Goal: Task Accomplishment & Management: Manage account settings

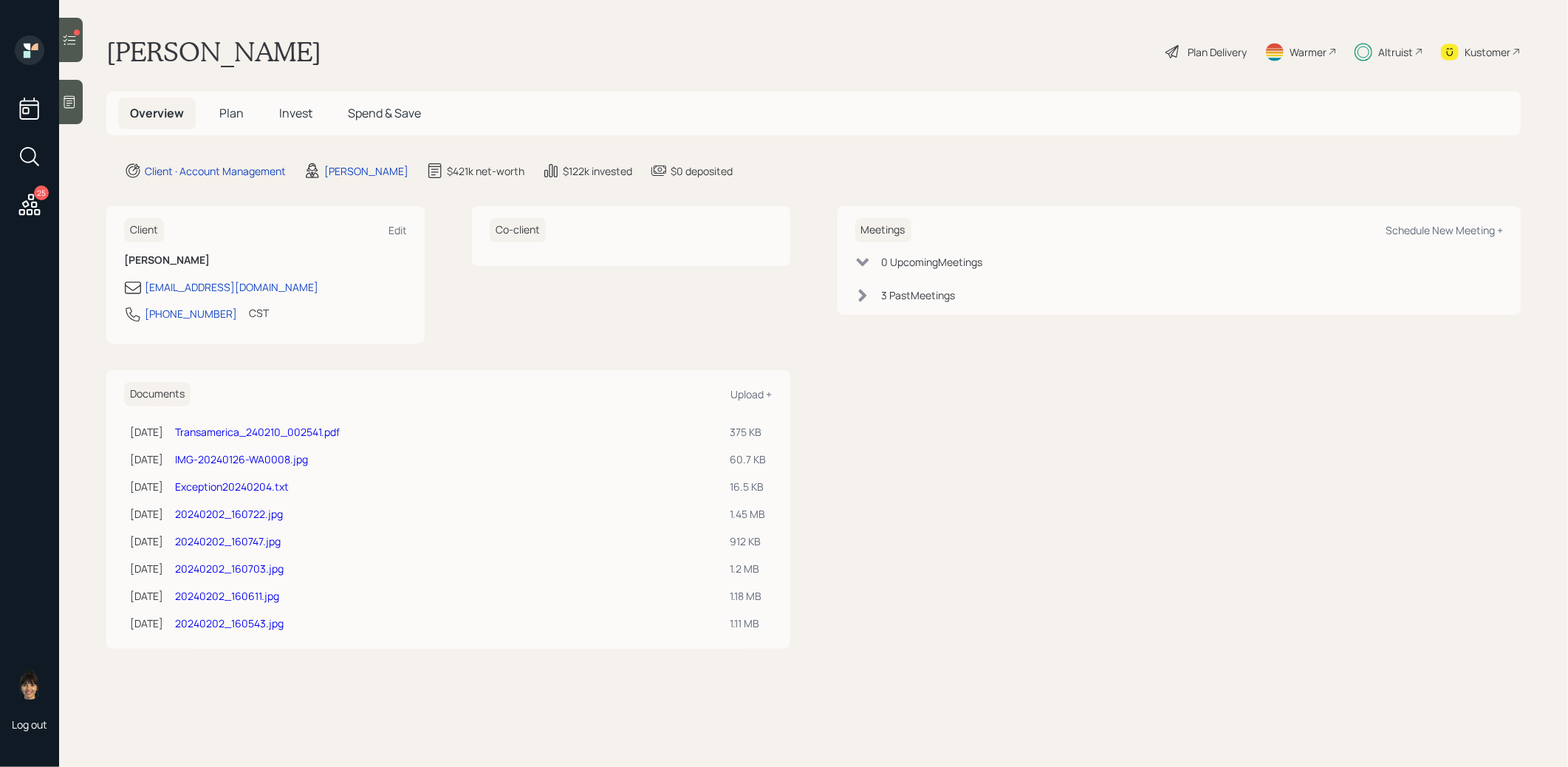
click at [231, 113] on span "Plan" at bounding box center [231, 113] width 24 height 16
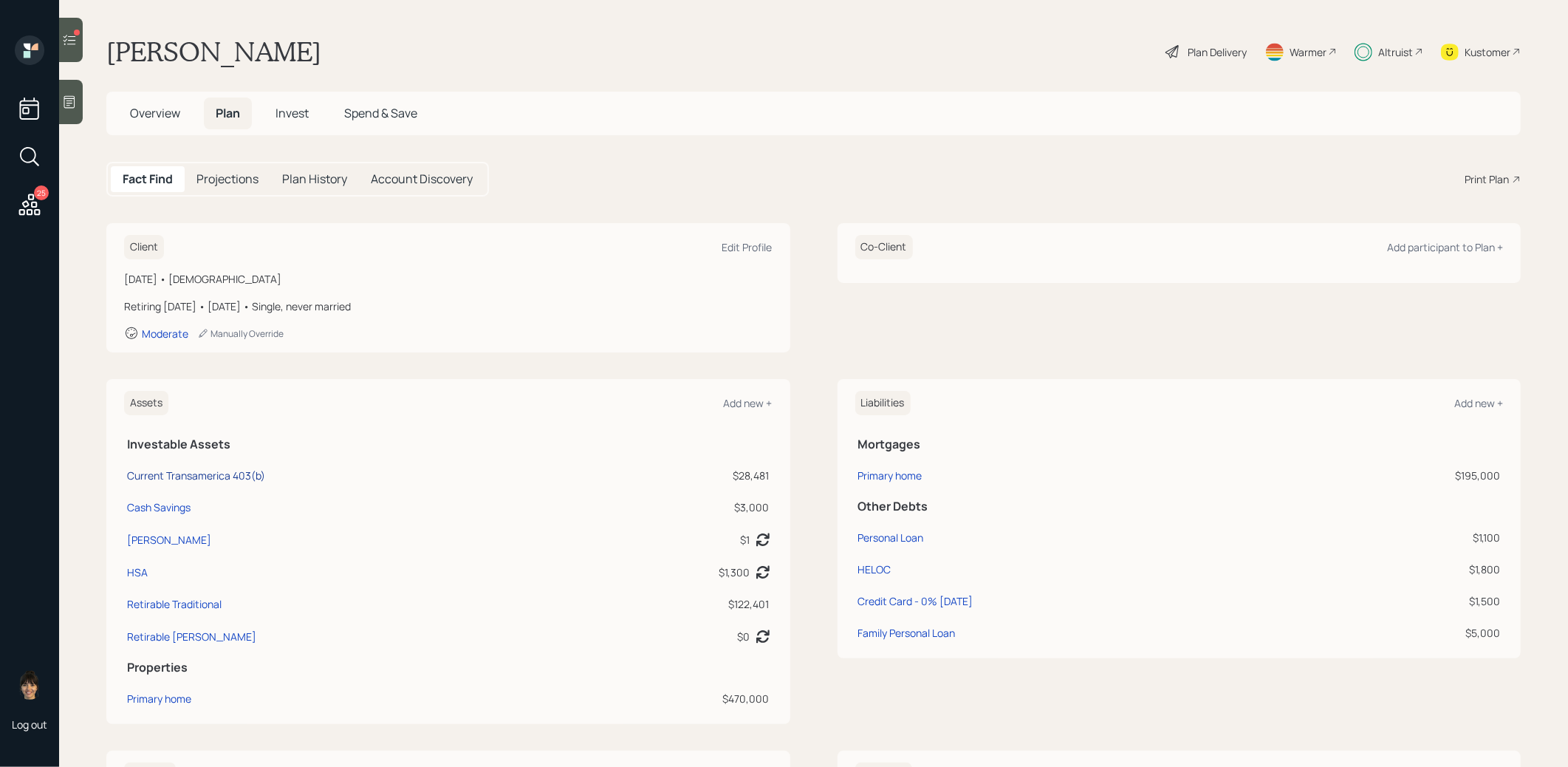
click at [198, 469] on div "Current Transamerica 403(b)" at bounding box center [196, 475] width 138 height 16
select select "public_school_sponsored"
select select "balanced"
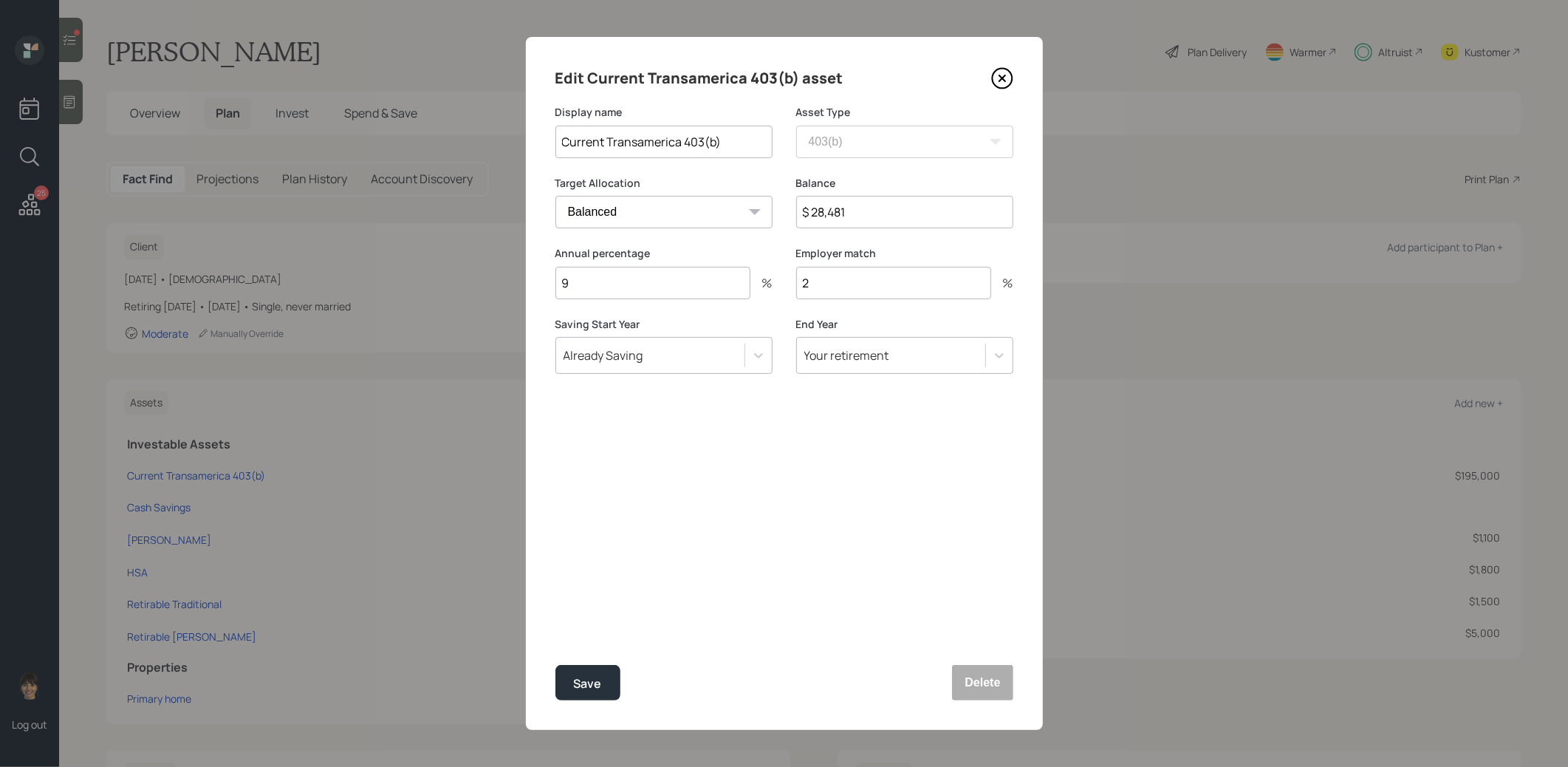
click at [904, 203] on input "$ 28,481" at bounding box center [905, 212] width 217 height 33
click at [872, 219] on input "$ 28,481" at bounding box center [905, 212] width 217 height 33
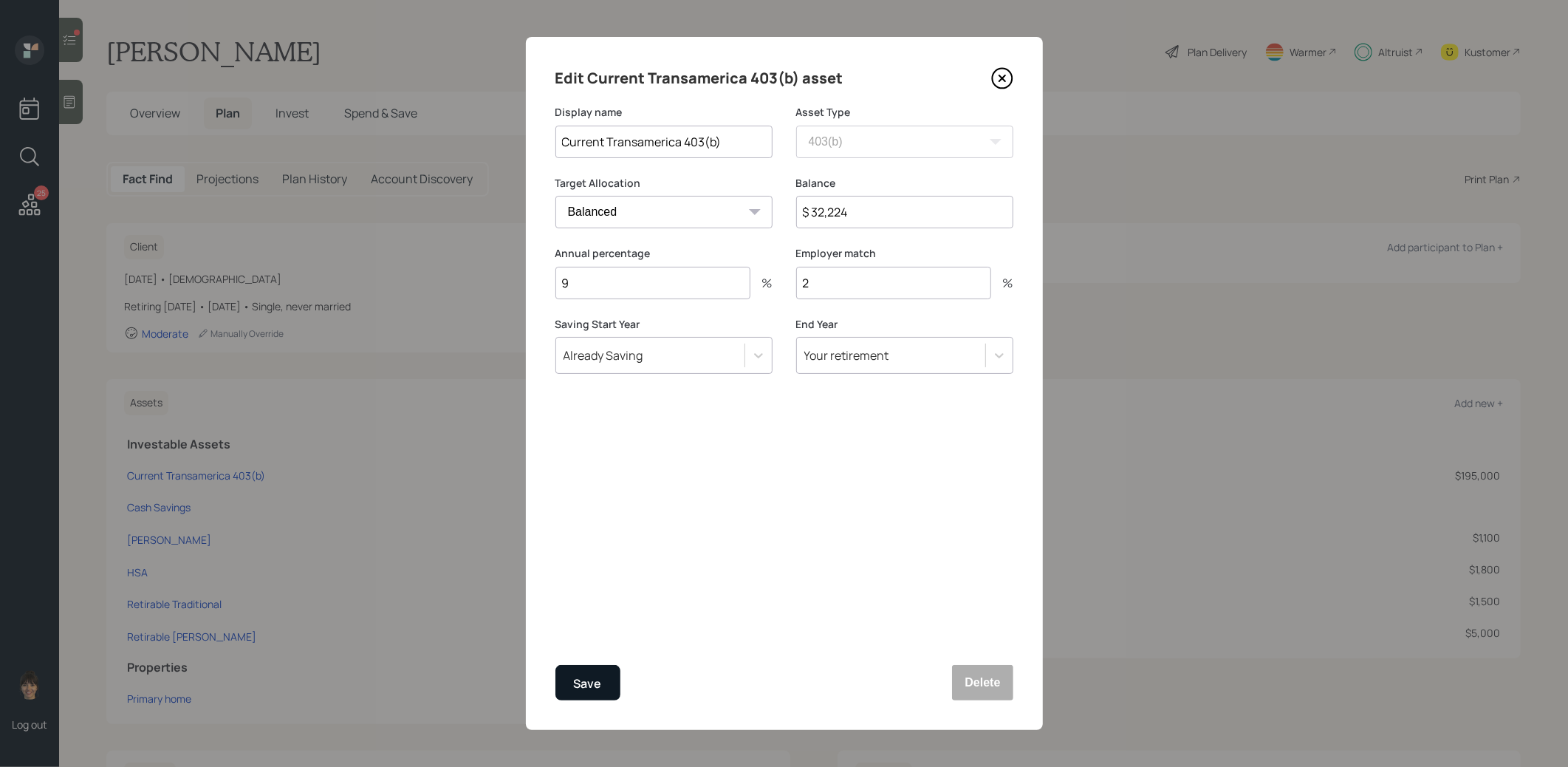
type input "$ 32,224"
click at [580, 687] on div "Save" at bounding box center [588, 683] width 28 height 20
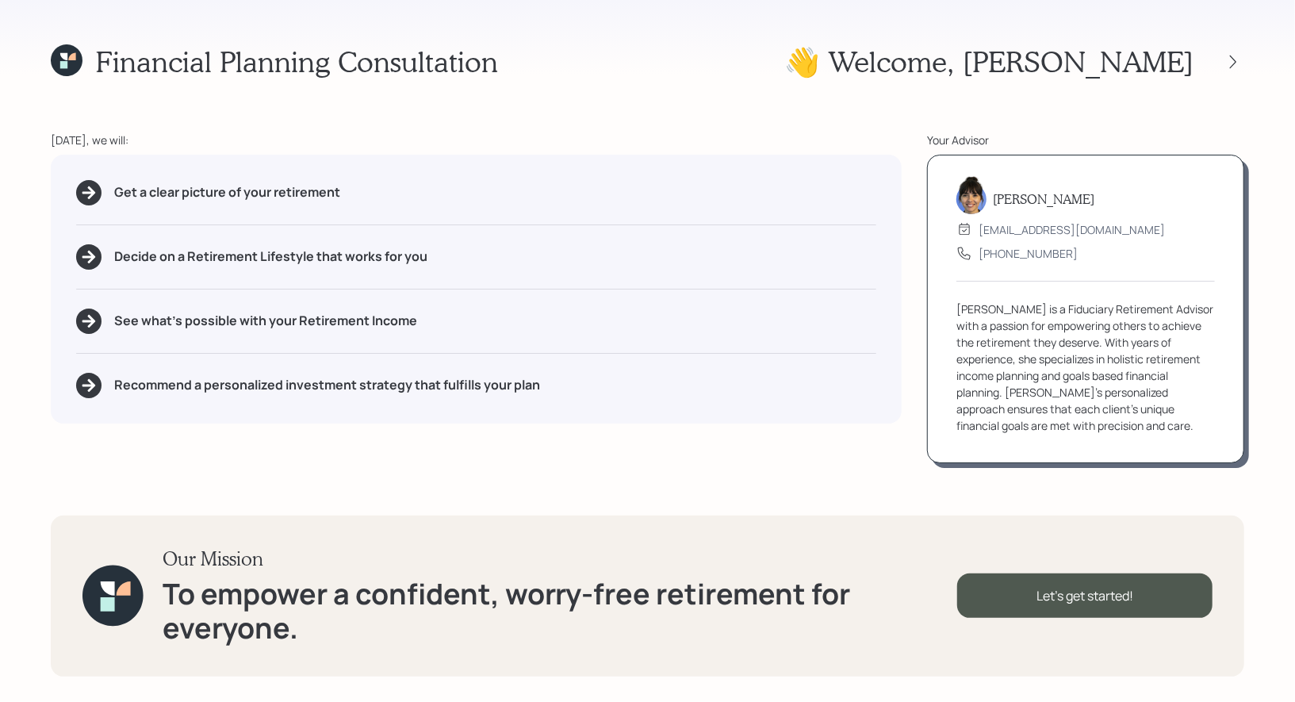
click at [67, 58] on icon at bounding box center [63, 56] width 7 height 7
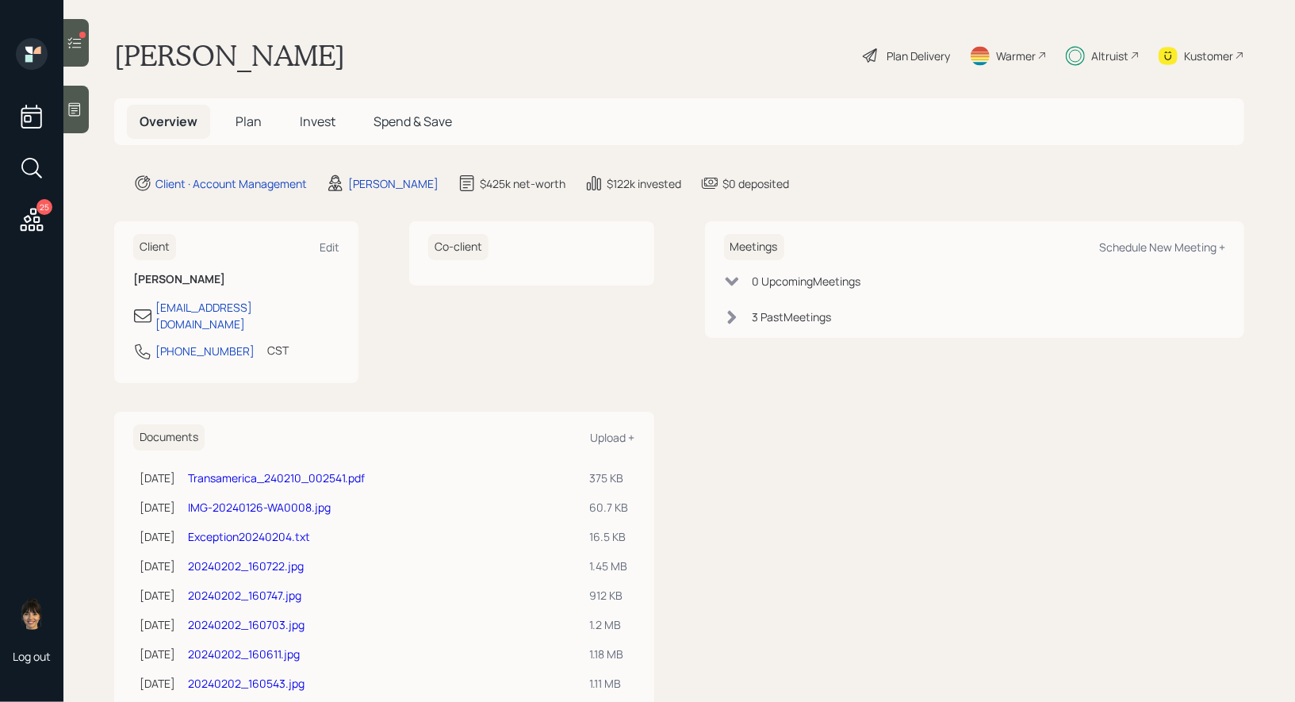
click at [33, 164] on icon at bounding box center [31, 168] width 29 height 29
click at [319, 121] on span "Invest" at bounding box center [318, 121] width 36 height 17
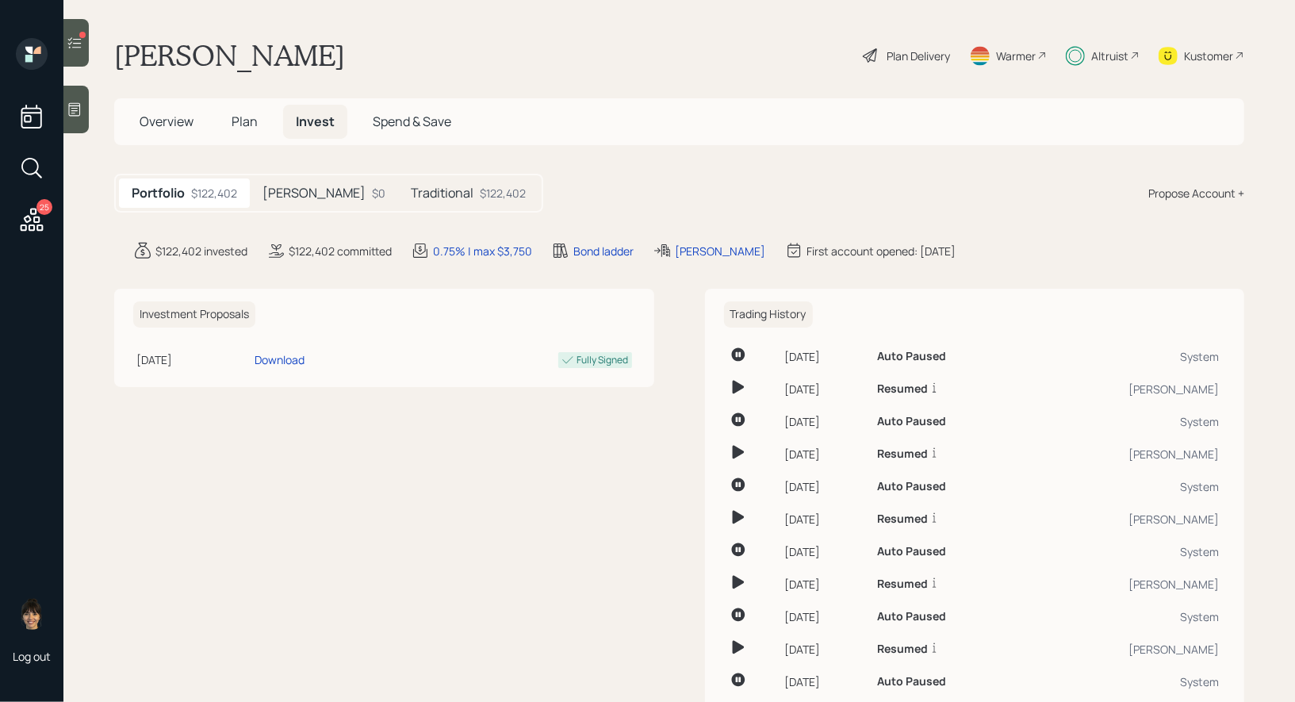
click at [411, 194] on h5 "Traditional" at bounding box center [442, 193] width 63 height 15
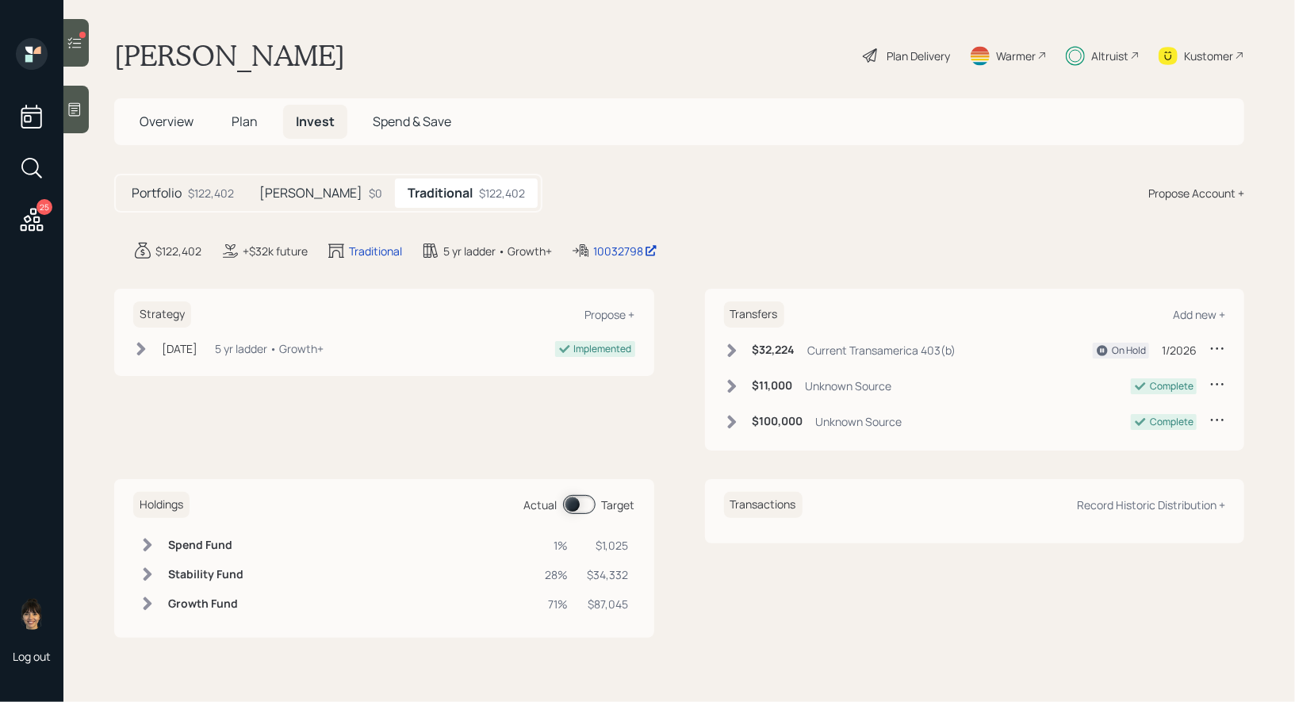
click at [568, 508] on span at bounding box center [579, 504] width 33 height 19
click at [580, 504] on span at bounding box center [579, 504] width 33 height 19
click at [162, 128] on span "Overview" at bounding box center [167, 121] width 54 height 17
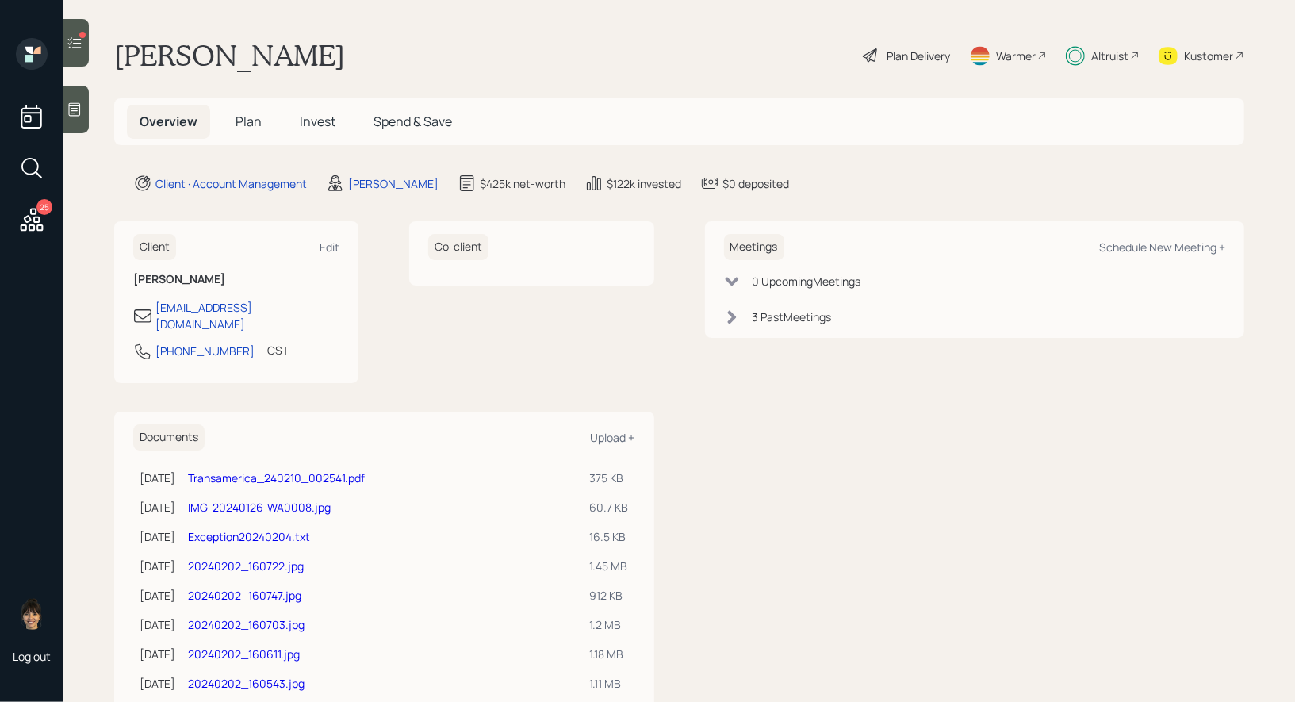
click at [32, 172] on icon at bounding box center [31, 168] width 29 height 29
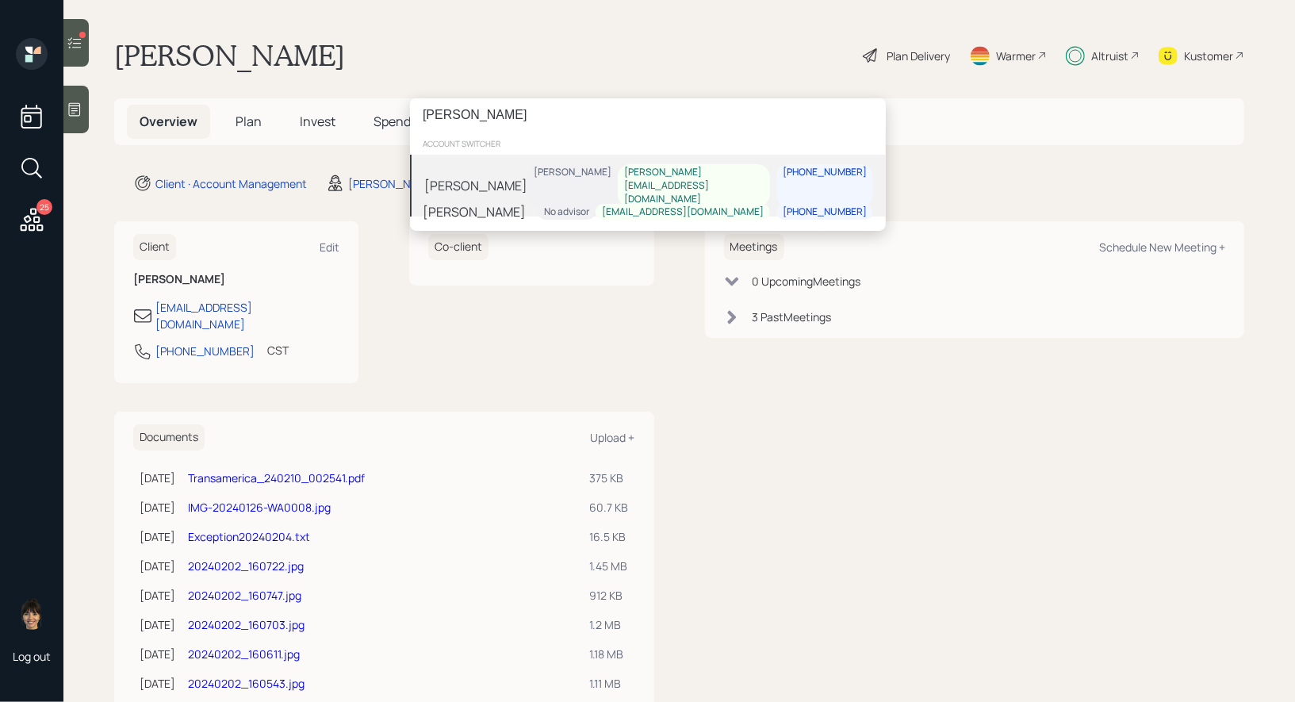
type input "ladonne"
click at [527, 176] on div "[PERSON_NAME]" at bounding box center [475, 185] width 103 height 19
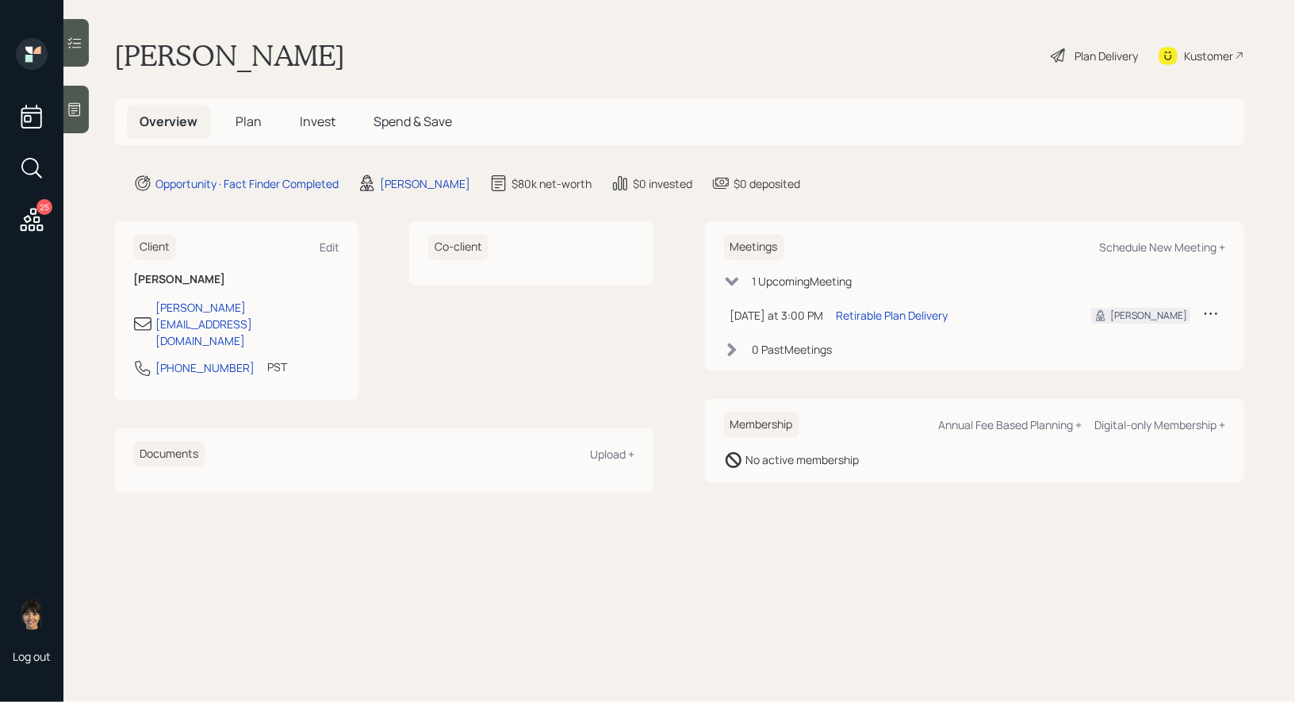
click at [1106, 52] on div "Plan Delivery" at bounding box center [1105, 56] width 63 height 17
